Goal: Task Accomplishment & Management: Complete application form

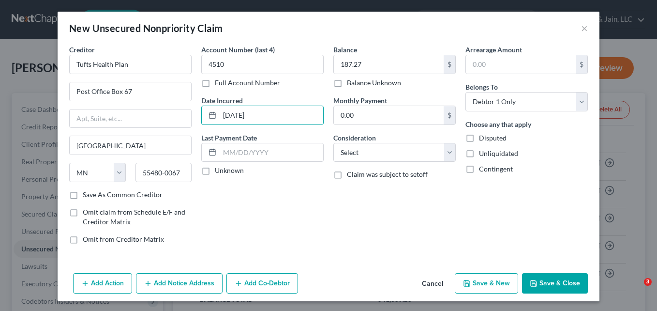
select select "24"
select select "0"
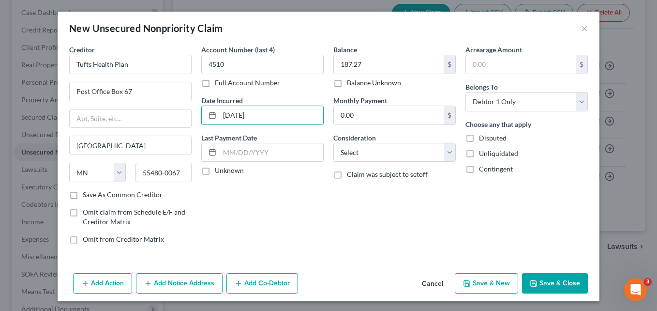
scroll to position [97, 0]
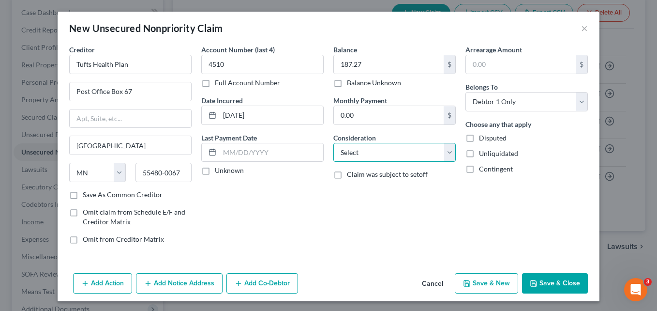
click at [443, 152] on select "Select Cable / Satellite Services Collection Agency Credit Card Debt Debt Couns…" at bounding box center [394, 152] width 122 height 19
select select "9"
click at [333, 143] on select "Select Cable / Satellite Services Collection Agency Credit Card Debt Debt Couns…" at bounding box center [394, 152] width 122 height 19
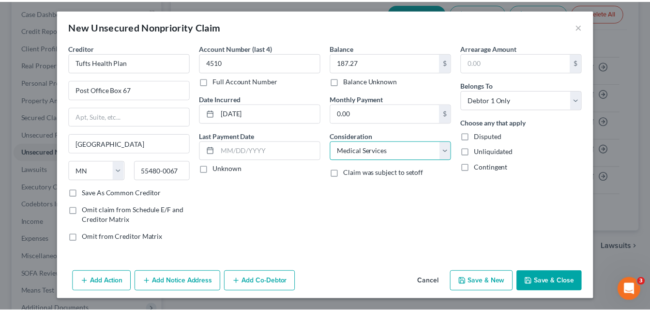
scroll to position [0, 0]
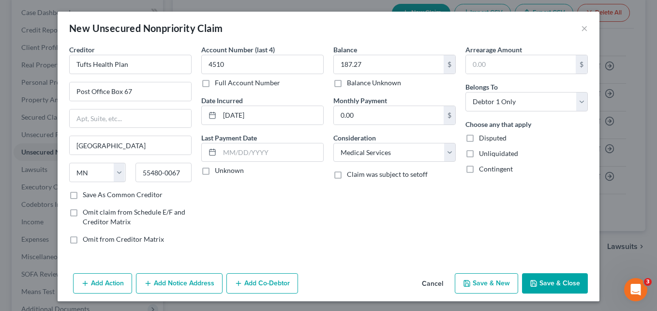
click at [487, 281] on button "Save & New" at bounding box center [486, 283] width 63 height 20
select select "0"
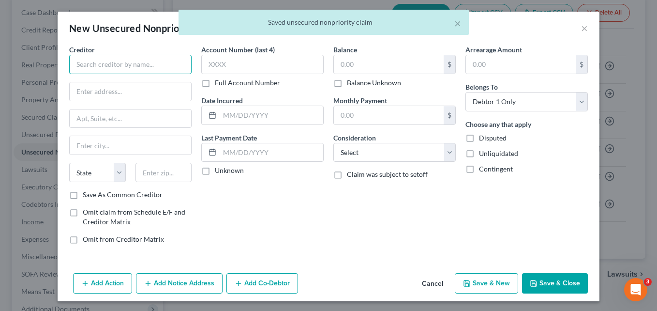
click at [113, 67] on input "text" at bounding box center [130, 64] width 122 height 19
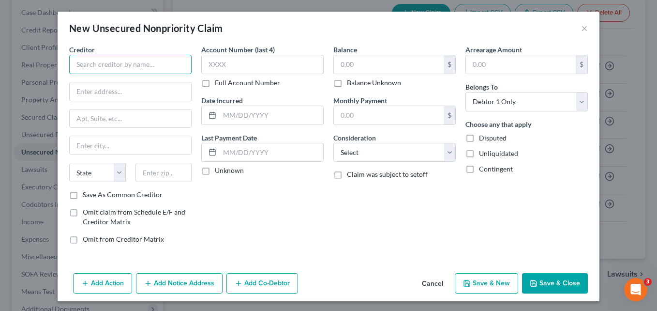
click at [109, 61] on input "text" at bounding box center [130, 64] width 122 height 19
type input "Winchester Hospital - Shields MRI"
click at [108, 94] on input "text" at bounding box center [130, 91] width 121 height 18
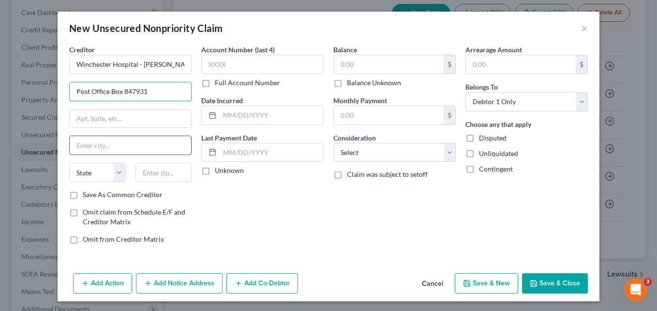
type input "Post Office Box 847931"
click at [110, 144] on input "text" at bounding box center [130, 145] width 121 height 18
type input "Boston"
click at [112, 172] on select "State AL AK AR AZ CA CO CT DE DC FL GA GU HI ID IL IN IA KS KY LA ME MD MA MI M…" at bounding box center [97, 172] width 57 height 19
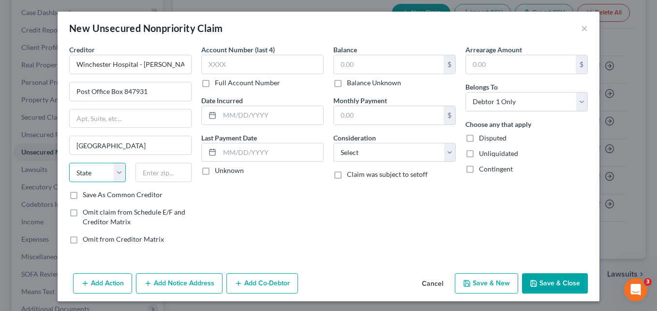
select select "22"
click at [69, 163] on select "State AL AK AR AZ CA CO CT DE DC FL GA GU HI ID IL IN IA KS KY LA ME MD MA MI M…" at bounding box center [97, 172] width 57 height 19
click at [166, 172] on input "text" at bounding box center [164, 172] width 57 height 19
click at [176, 174] on input "02284-" at bounding box center [164, 172] width 57 height 19
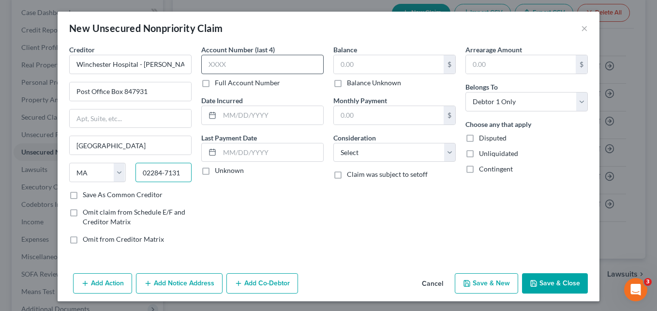
type input "02284-7131"
click at [250, 64] on input "text" at bounding box center [262, 64] width 122 height 19
type input "3171"
click at [376, 63] on input "text" at bounding box center [389, 64] width 110 height 18
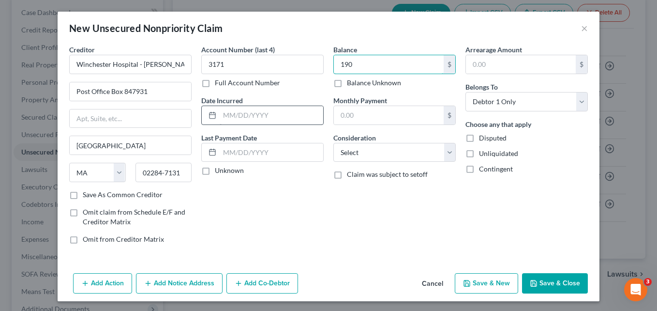
type input "190"
click at [268, 116] on input "text" at bounding box center [272, 115] width 104 height 18
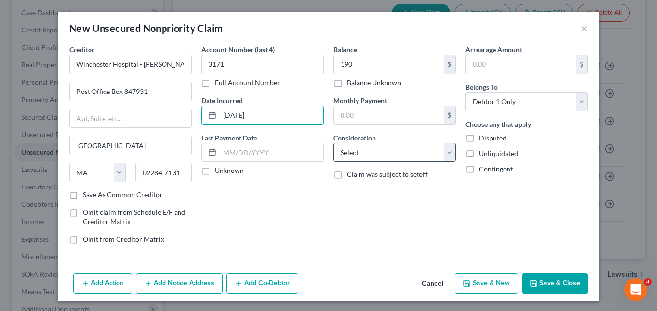
type input "06/02/2025"
click at [450, 154] on select "Select Cable / Satellite Services Collection Agency Credit Card Debt Debt Couns…" at bounding box center [394, 152] width 122 height 19
select select "9"
click at [333, 143] on select "Select Cable / Satellite Services Collection Agency Credit Card Debt Debt Couns…" at bounding box center [394, 152] width 122 height 19
click at [554, 286] on button "Save & Close" at bounding box center [555, 283] width 66 height 20
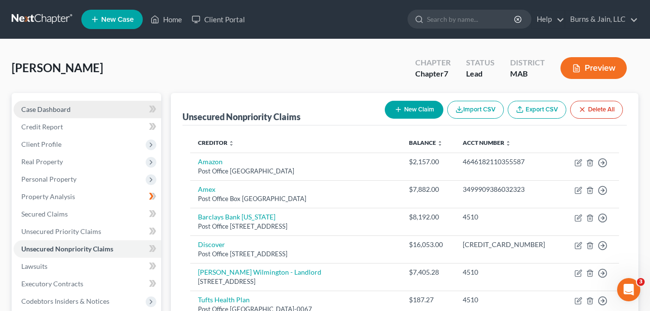
click at [85, 106] on link "Case Dashboard" at bounding box center [88, 109] width 148 height 17
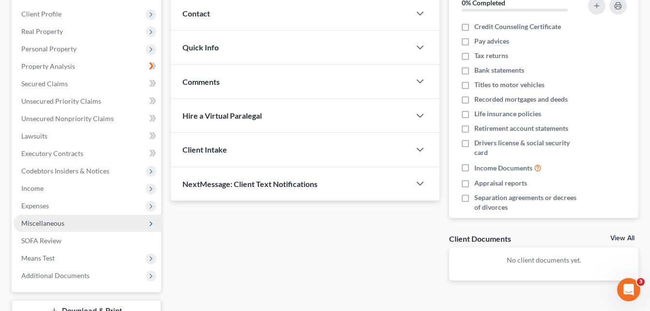
scroll to position [194, 0]
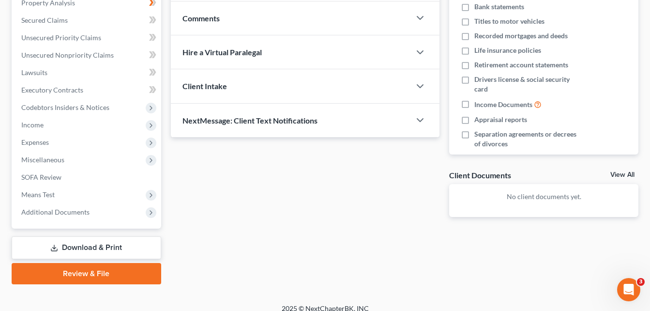
click at [96, 246] on link "Download & Print" at bounding box center [87, 247] width 150 height 23
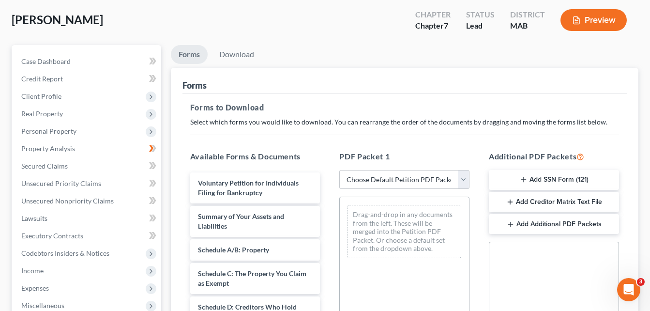
scroll to position [97, 0]
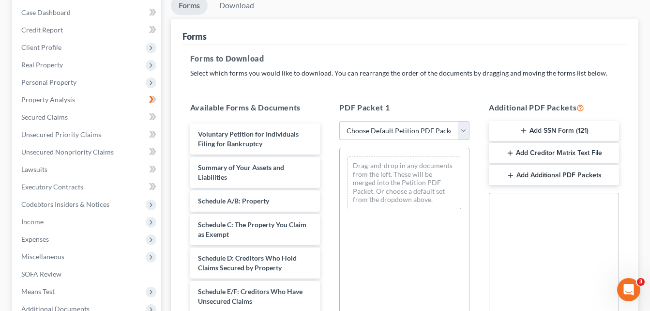
click at [466, 129] on select "Choose Default Petition PDF Packet Complete Bankruptcy Petition (all forms and …" at bounding box center [404, 130] width 130 height 19
select select "0"
click at [339, 121] on select "Choose Default Petition PDF Packet Complete Bankruptcy Petition (all forms and …" at bounding box center [404, 130] width 130 height 19
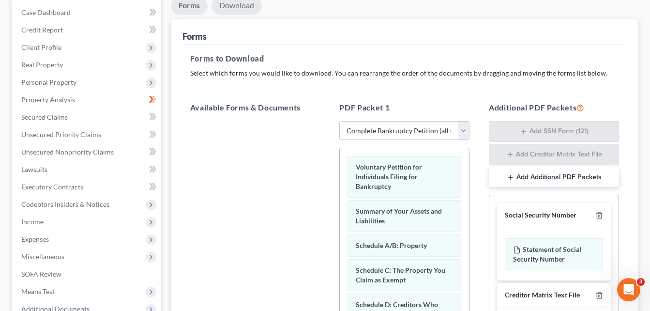
click at [244, 7] on link "Download" at bounding box center [237, 5] width 50 height 19
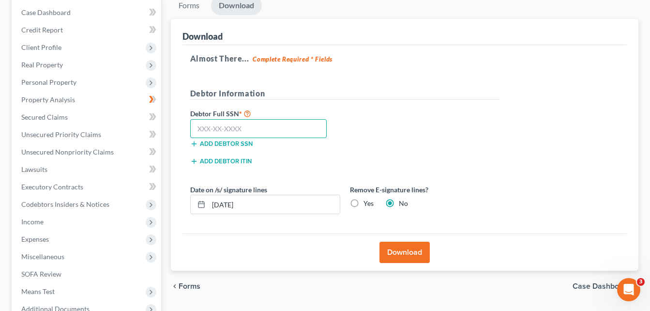
click at [262, 127] on input "text" at bounding box center [258, 128] width 137 height 19
click at [221, 133] on input "text" at bounding box center [258, 128] width 137 height 19
type input "033-48-4510"
click at [409, 251] on button "Download" at bounding box center [404, 252] width 50 height 21
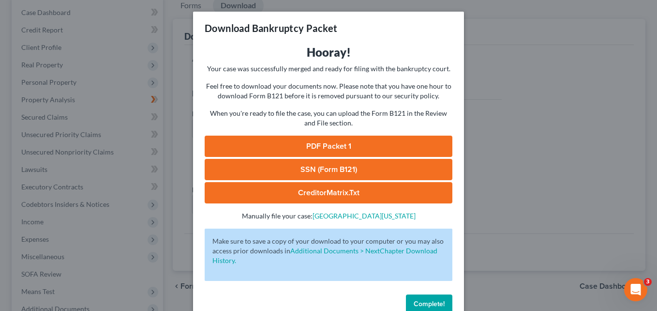
drag, startPoint x: 341, startPoint y: 141, endPoint x: 350, endPoint y: 142, distance: 8.8
click at [343, 141] on link "PDF Packet 1" at bounding box center [329, 146] width 248 height 21
click at [349, 169] on link "SSN (Form B121)" at bounding box center [329, 169] width 248 height 21
click at [439, 304] on span "Complete!" at bounding box center [429, 304] width 31 height 8
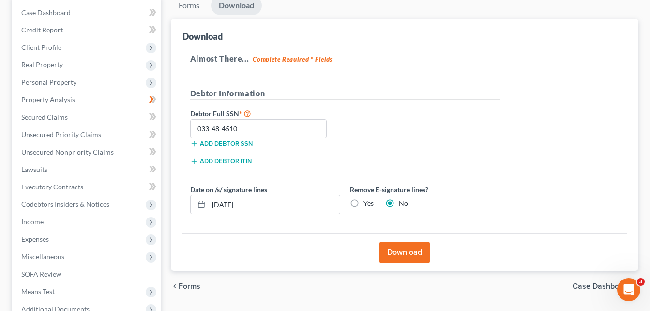
scroll to position [0, 0]
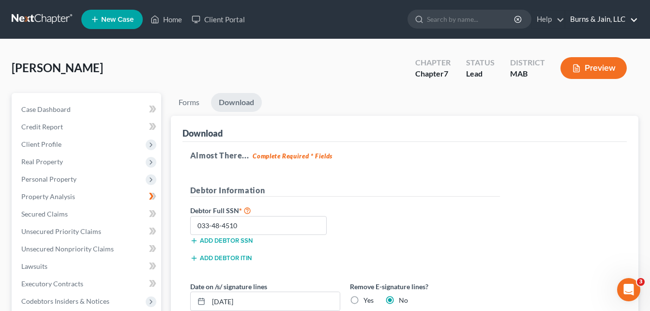
click at [616, 20] on link "Burns & Jain, LLC" at bounding box center [601, 19] width 73 height 17
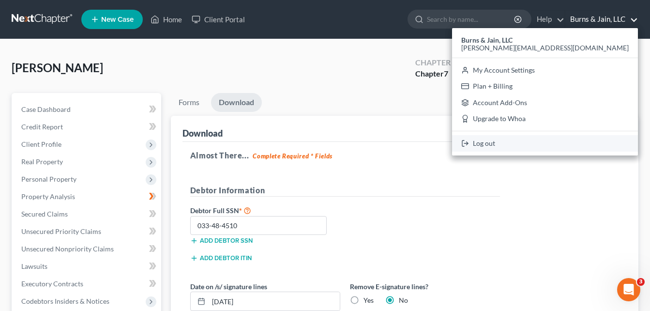
click at [582, 144] on link "Log out" at bounding box center [545, 143] width 186 height 16
